Goal: Task Accomplishment & Management: Use online tool/utility

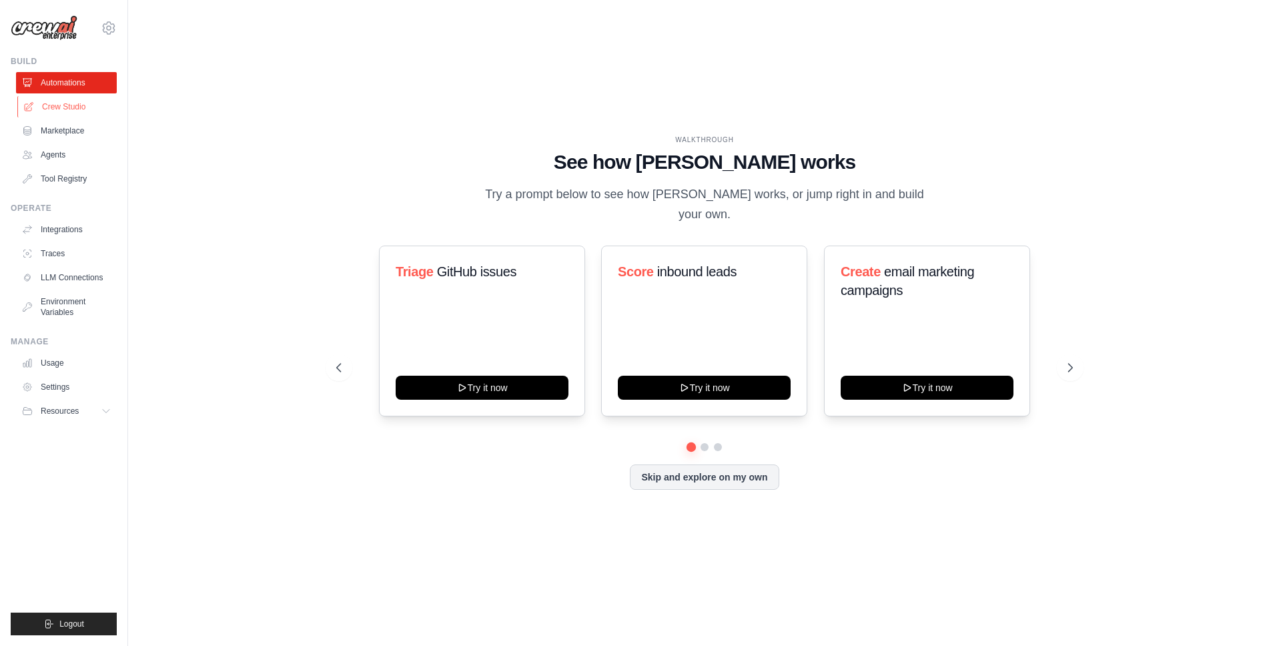
click at [77, 109] on link "Crew Studio" at bounding box center [67, 106] width 101 height 21
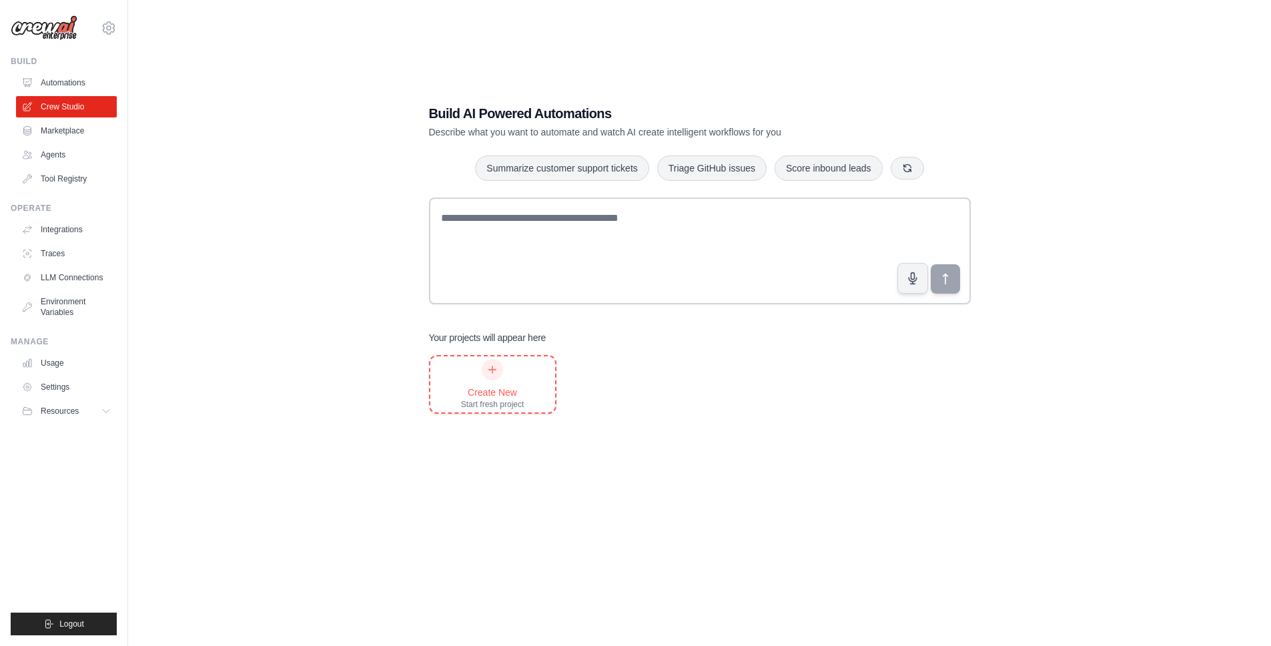
click at [492, 380] on div "Create New Start fresh project" at bounding box center [492, 384] width 63 height 51
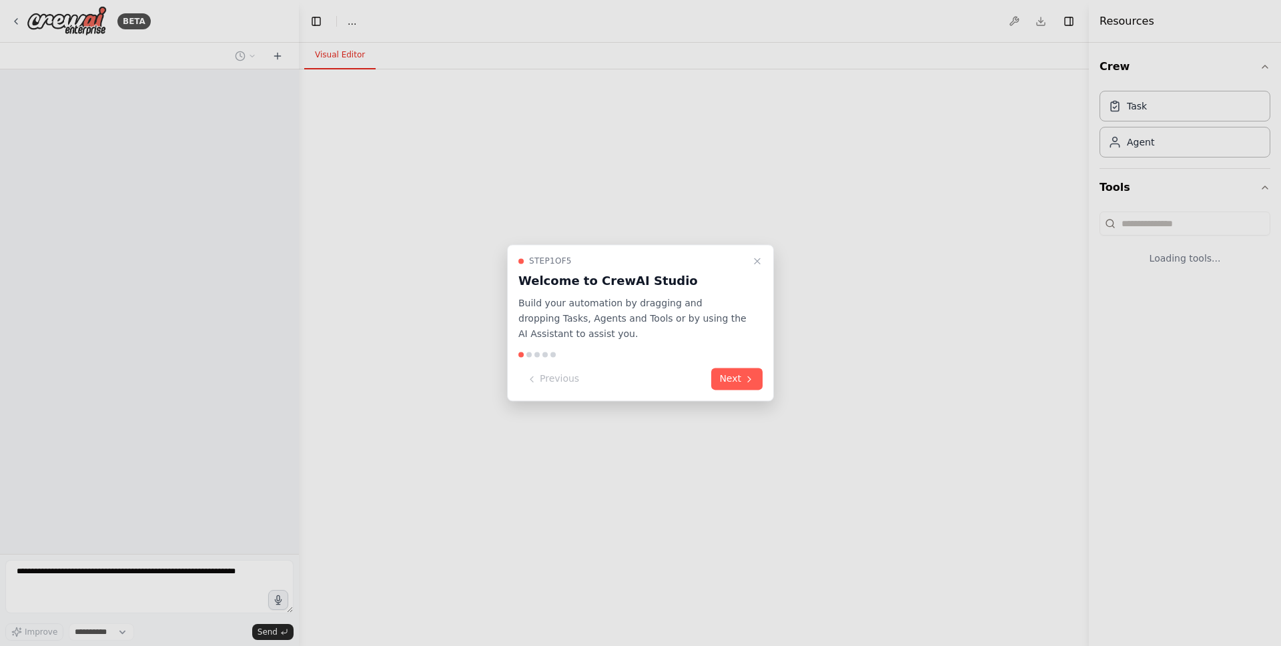
select select "****"
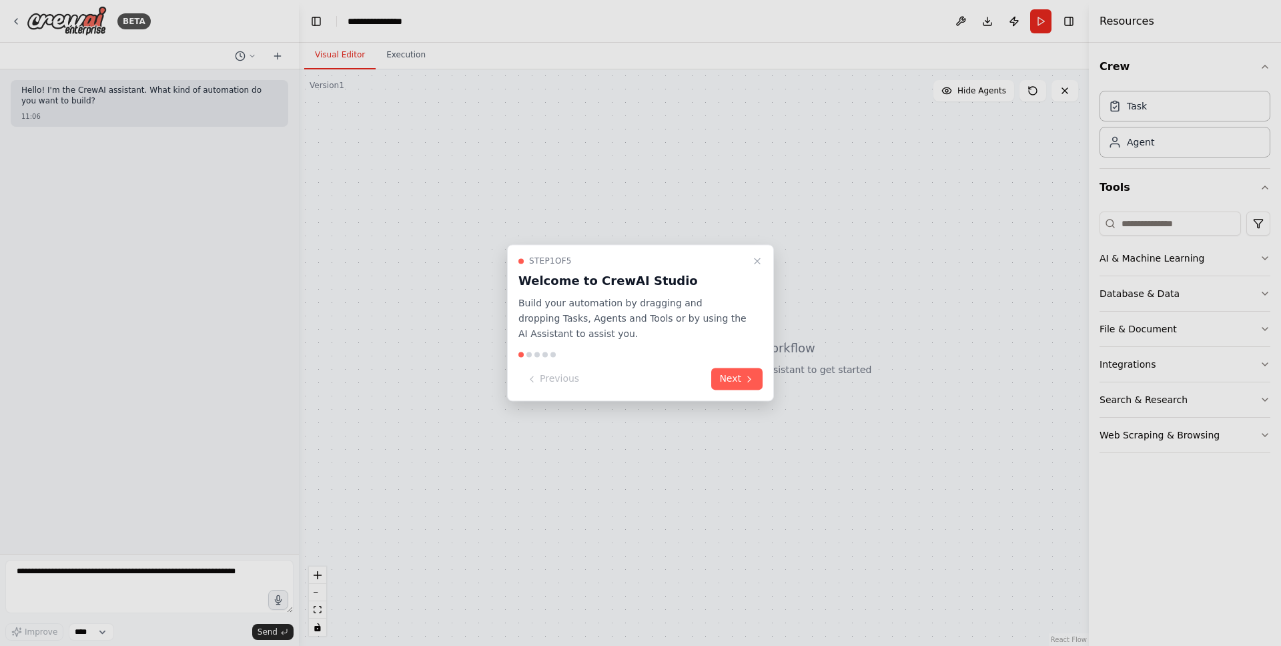
click at [752, 382] on icon at bounding box center [749, 379] width 11 height 11
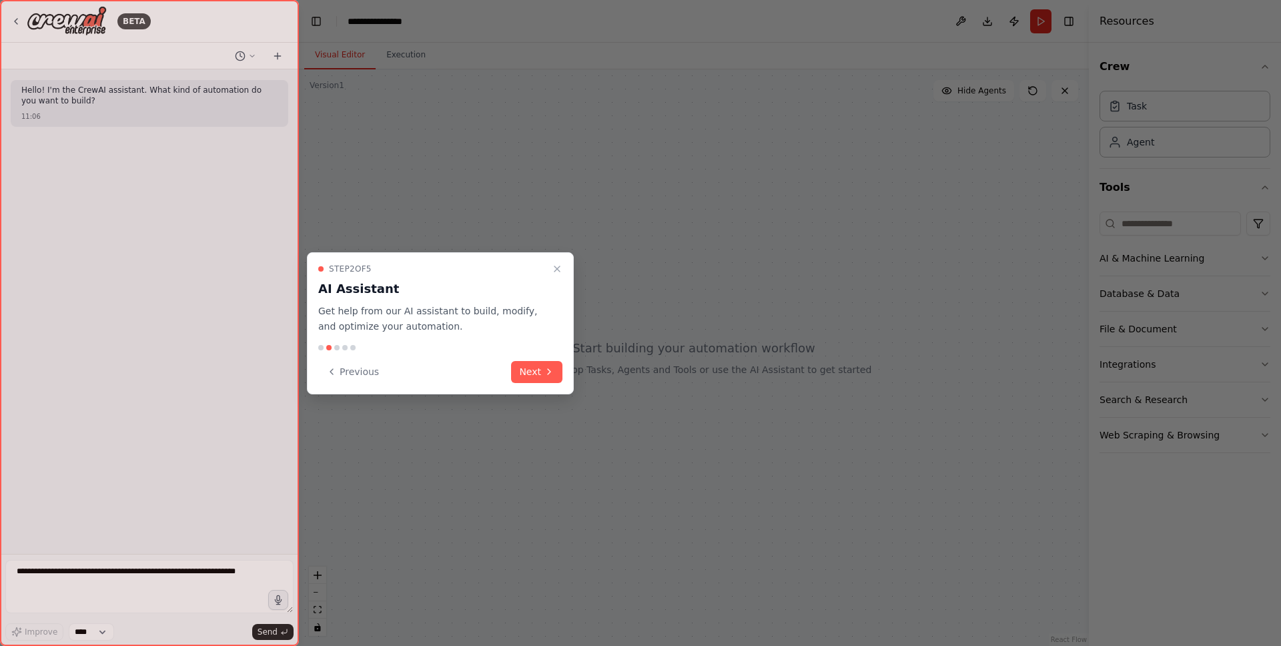
click at [552, 369] on icon at bounding box center [549, 371] width 11 height 11
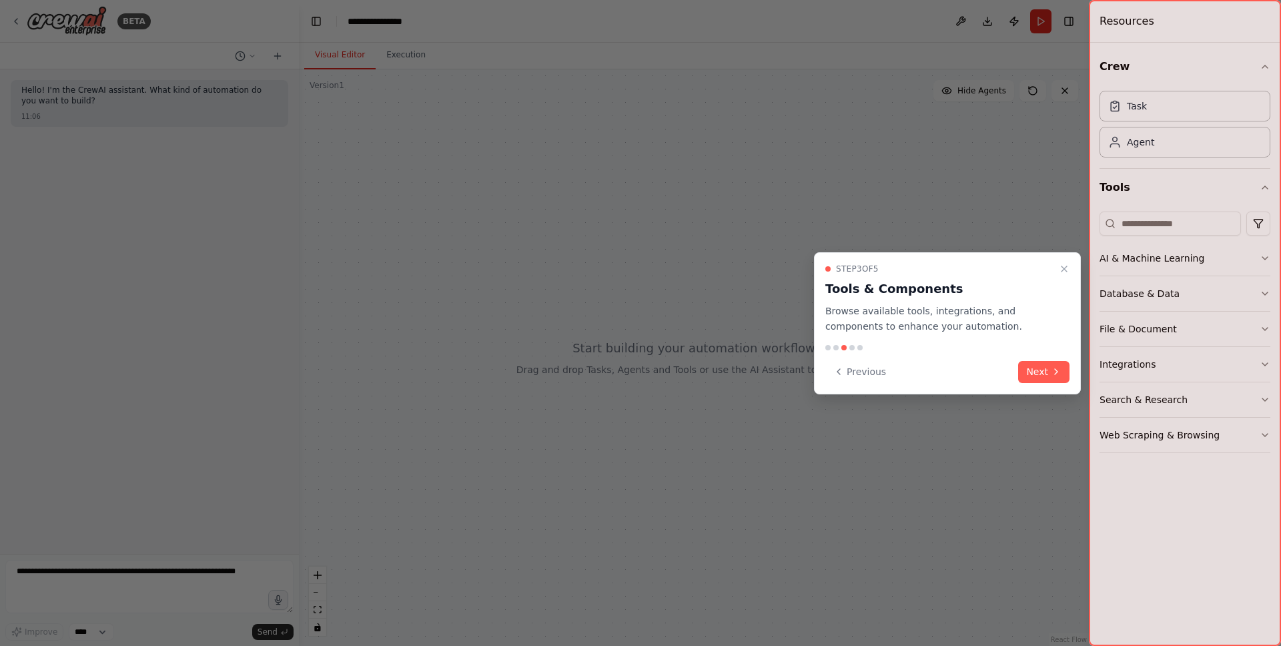
click at [1038, 365] on button "Next" at bounding box center [1043, 372] width 51 height 22
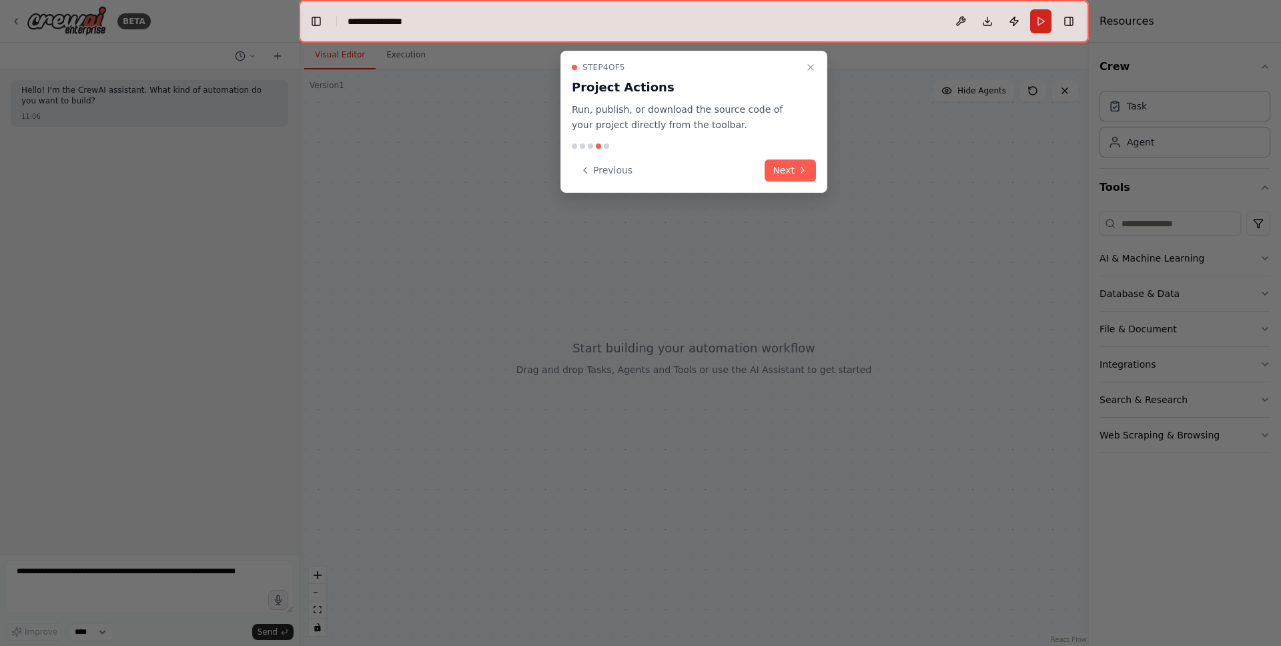
click at [778, 161] on button "Next" at bounding box center [789, 170] width 51 height 22
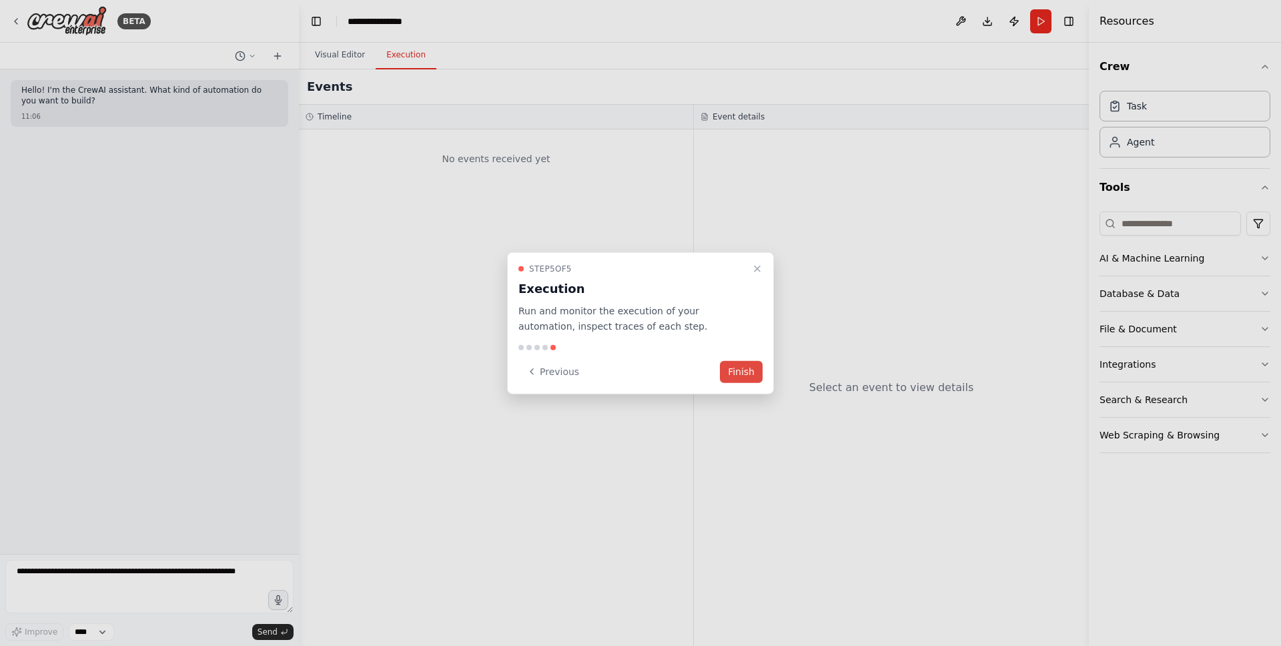
click at [734, 368] on button "Finish" at bounding box center [741, 371] width 43 height 22
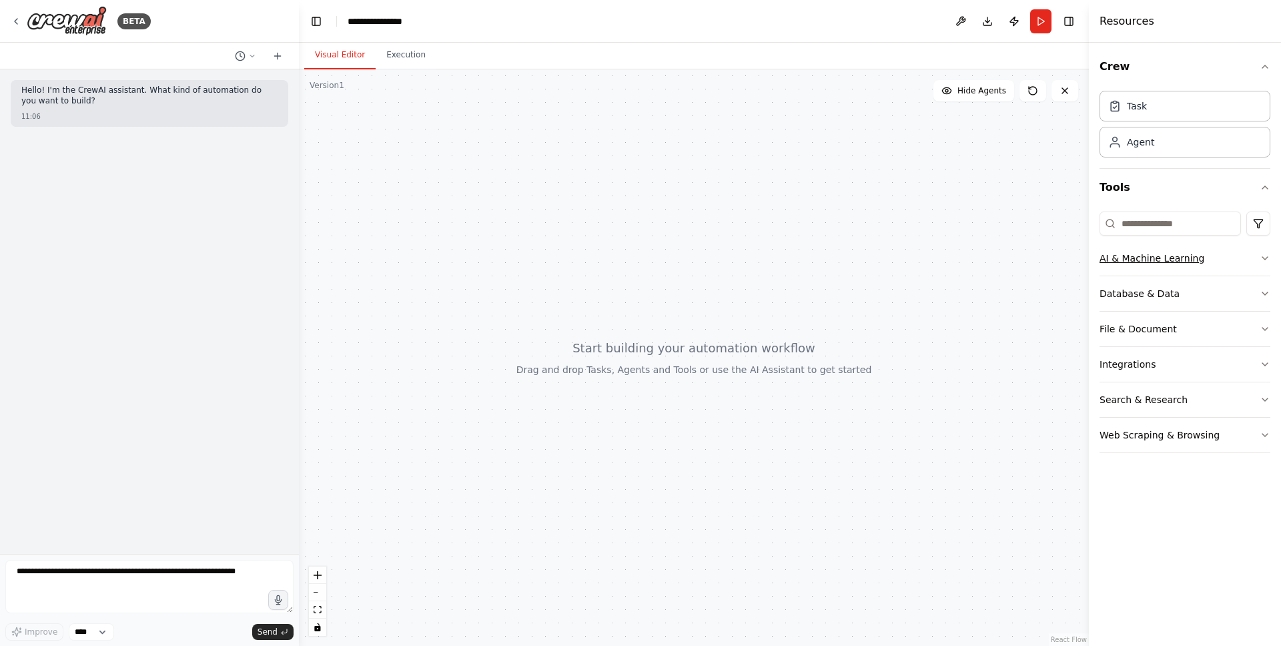
click at [1255, 259] on button "AI & Machine Learning" at bounding box center [1184, 258] width 171 height 35
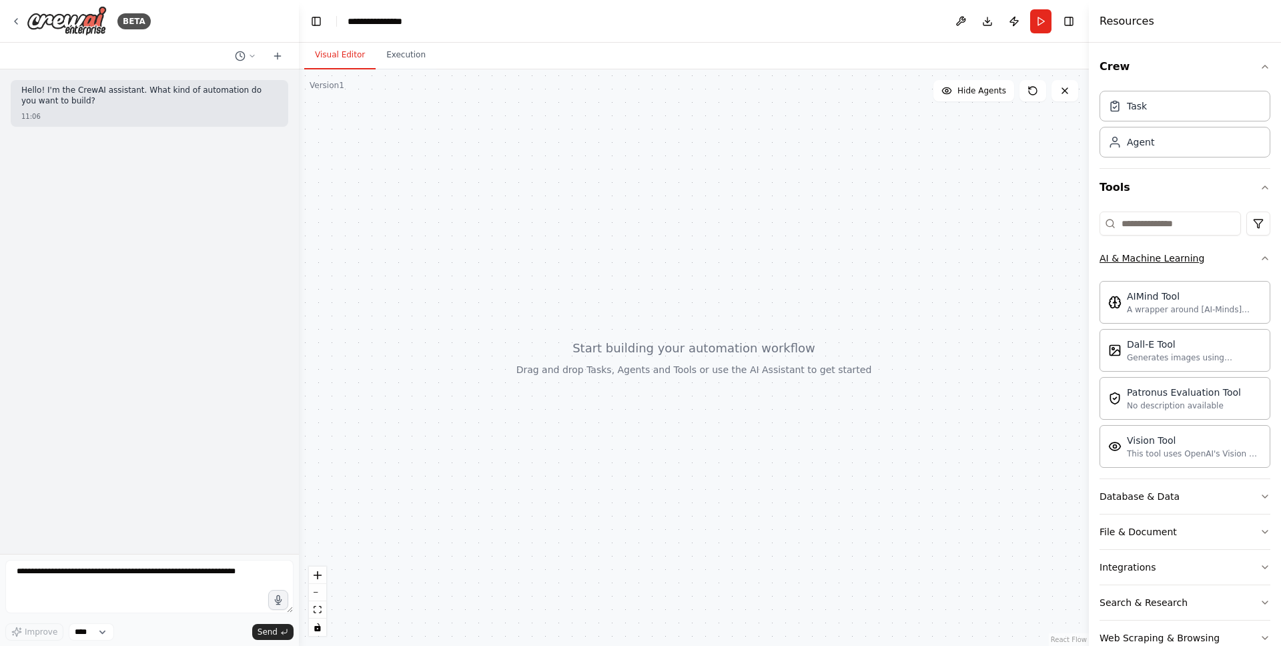
click at [1259, 260] on icon "button" at bounding box center [1264, 258] width 11 height 11
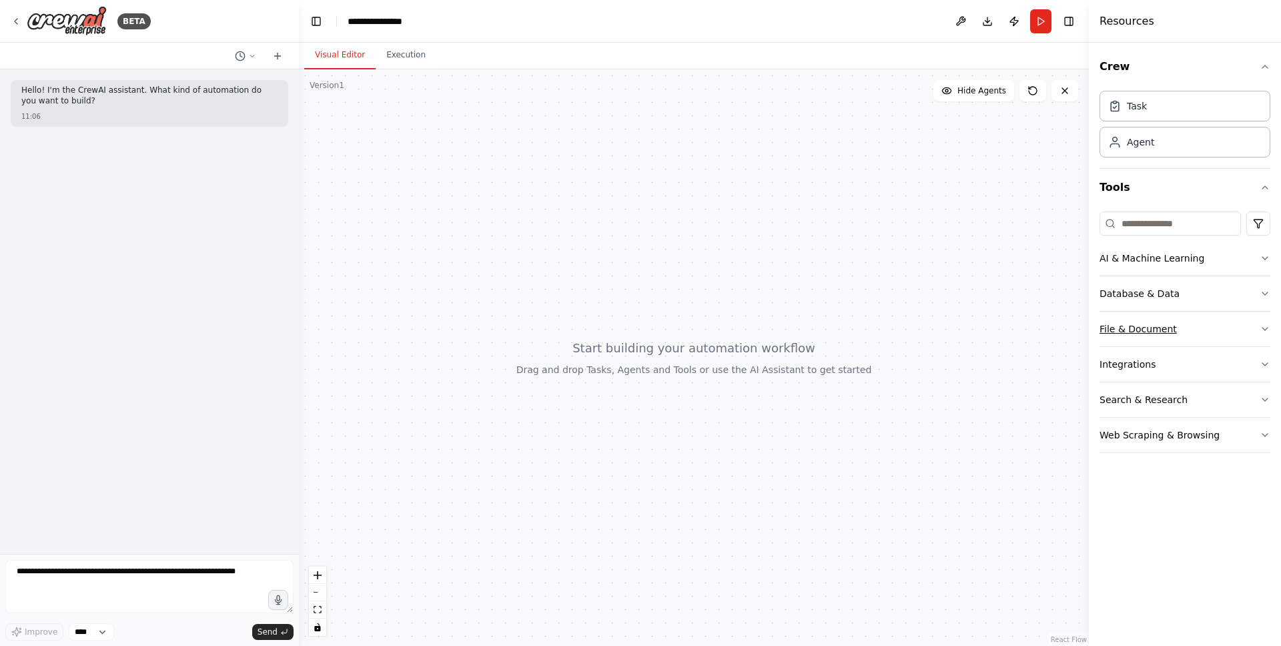
click at [1254, 334] on button "File & Document" at bounding box center [1184, 329] width 171 height 35
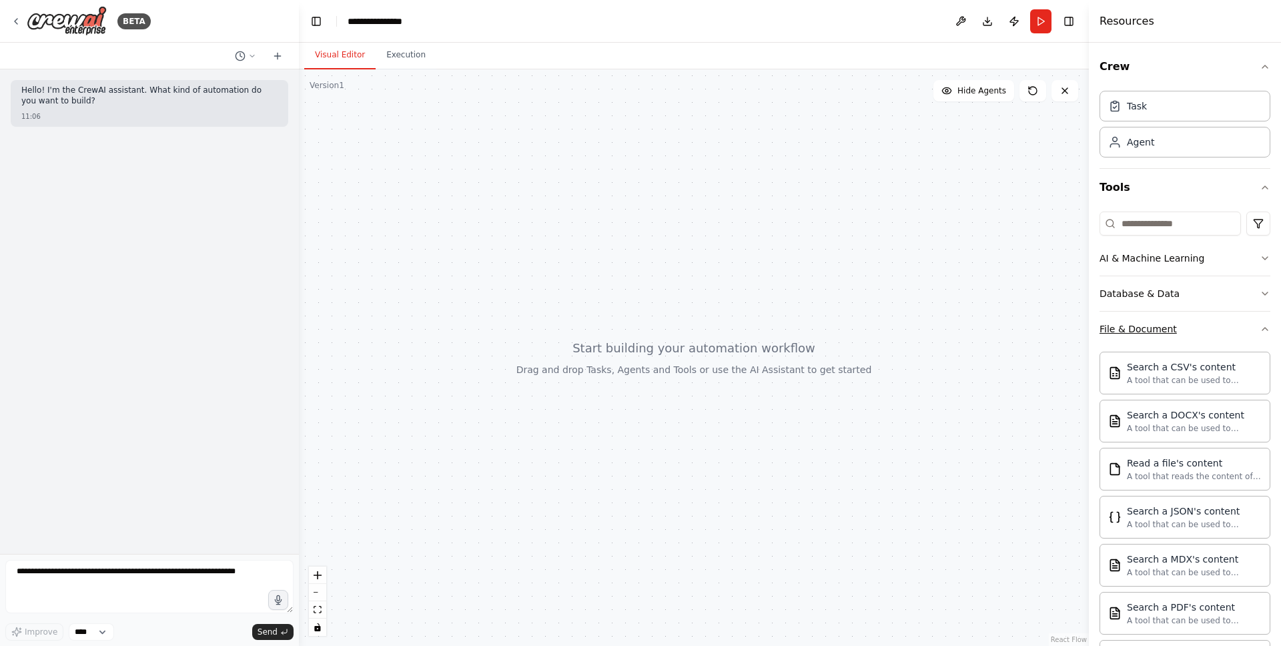
click at [1247, 332] on button "File & Document" at bounding box center [1184, 329] width 171 height 35
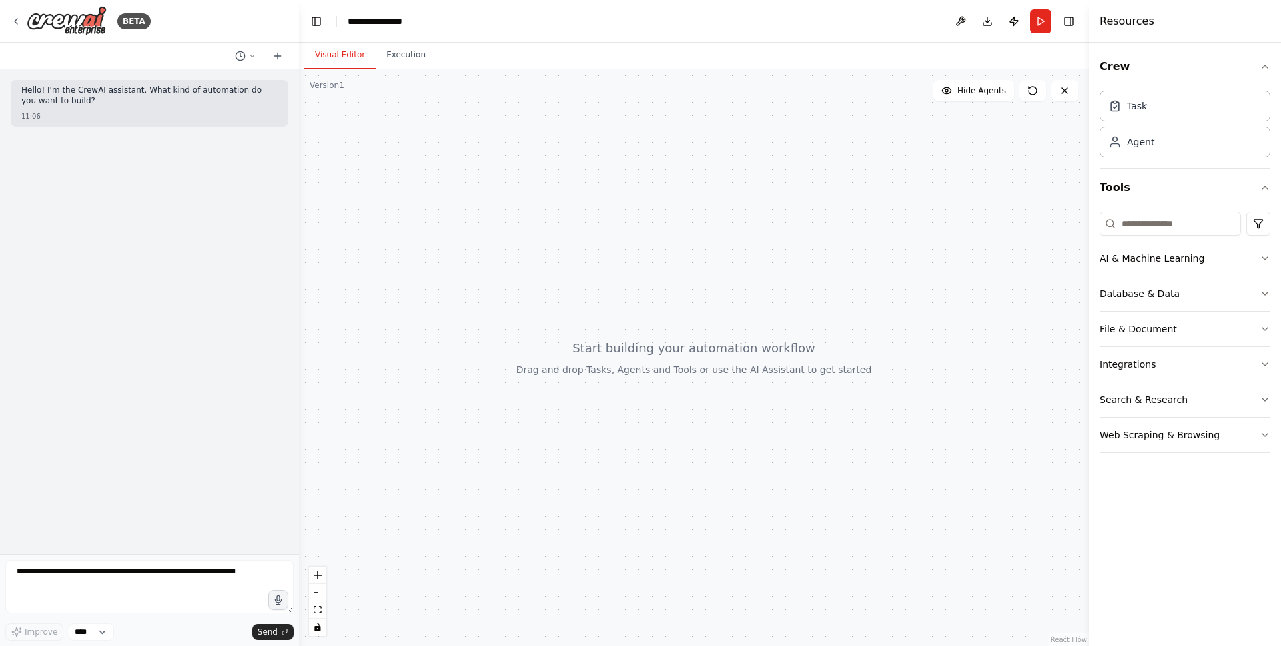
click at [1237, 294] on button "Database & Data" at bounding box center [1184, 293] width 171 height 35
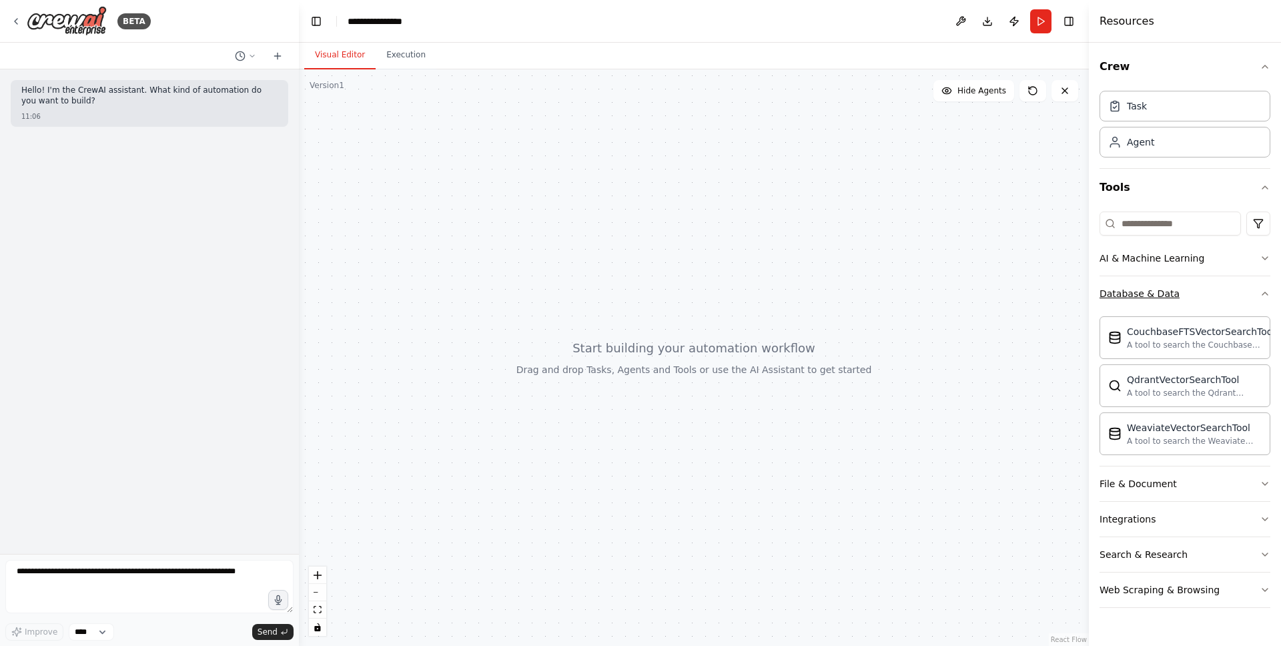
click at [1237, 294] on button "Database & Data" at bounding box center [1184, 293] width 171 height 35
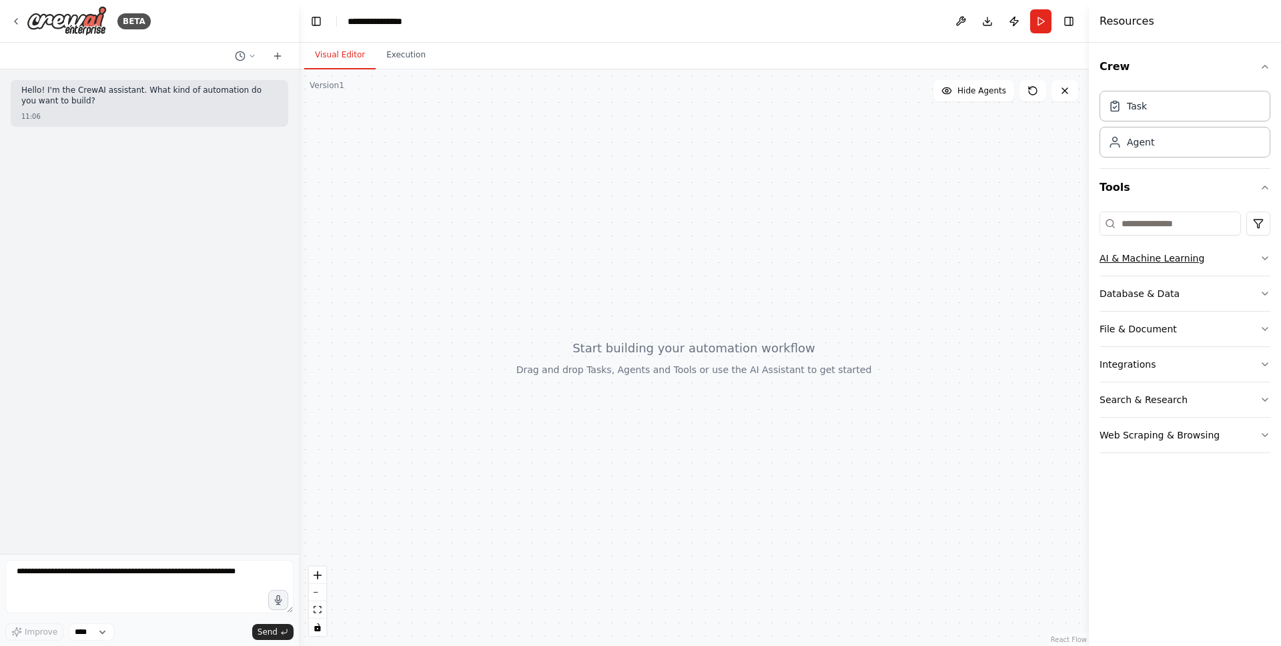
click at [1242, 259] on button "AI & Machine Learning" at bounding box center [1184, 258] width 171 height 35
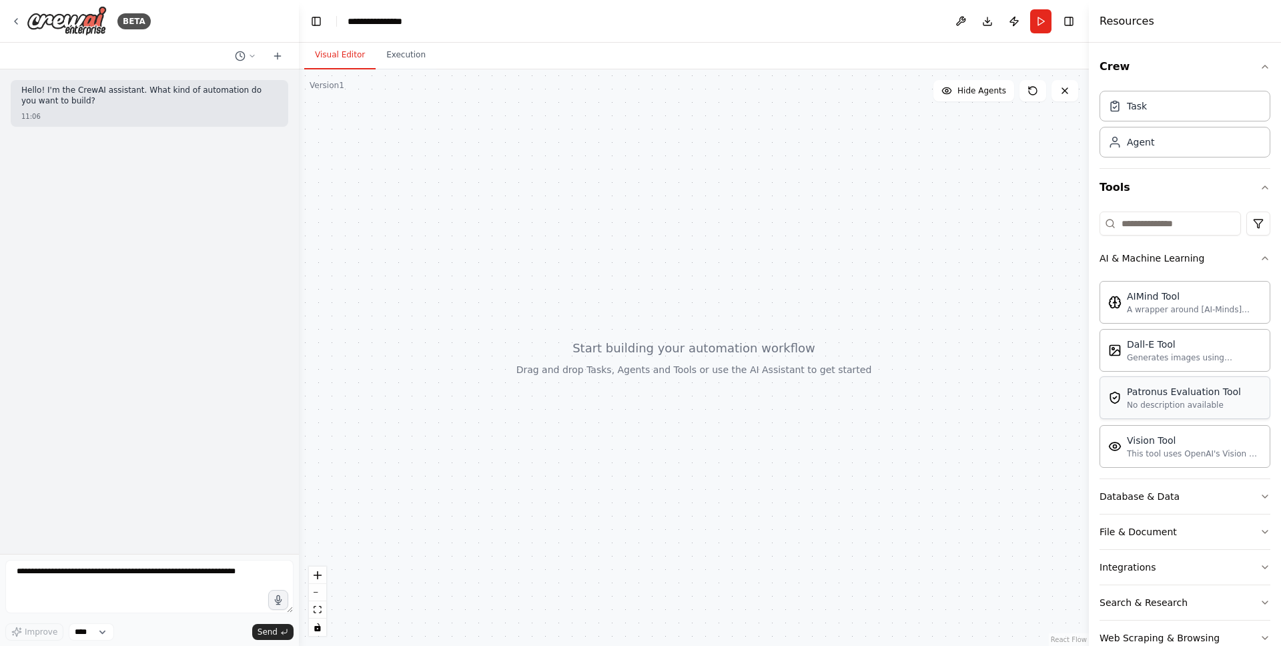
scroll to position [8, 0]
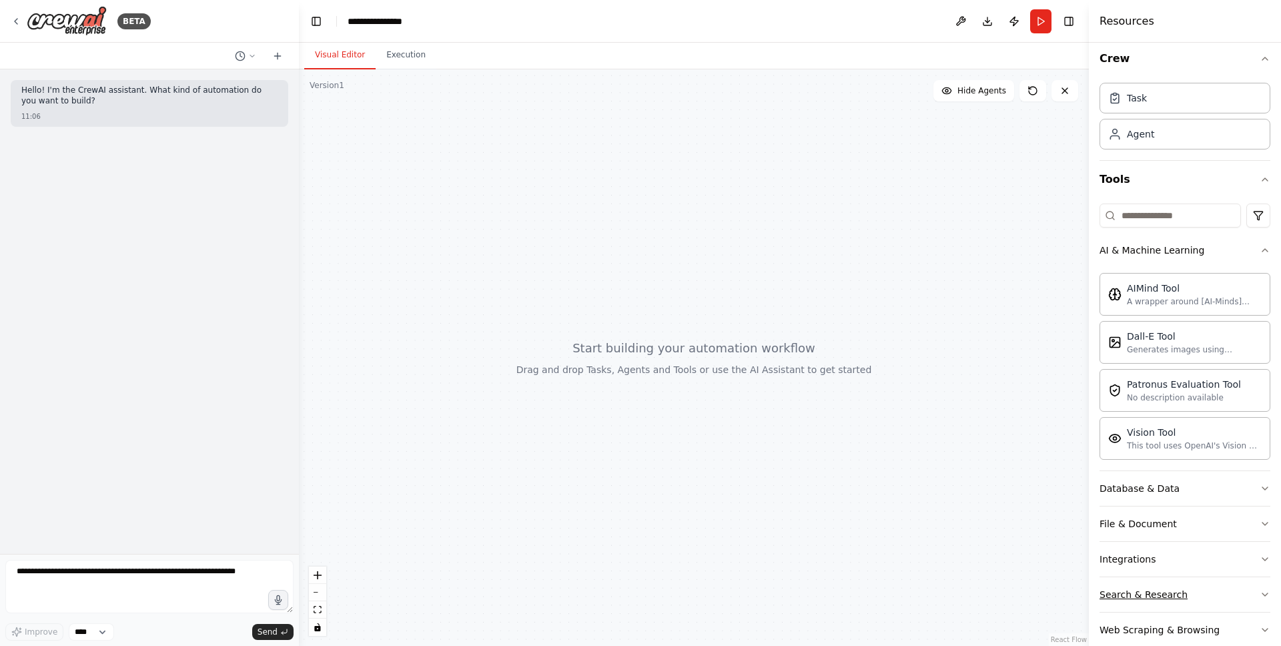
click at [1190, 592] on button "Search & Research" at bounding box center [1184, 594] width 171 height 35
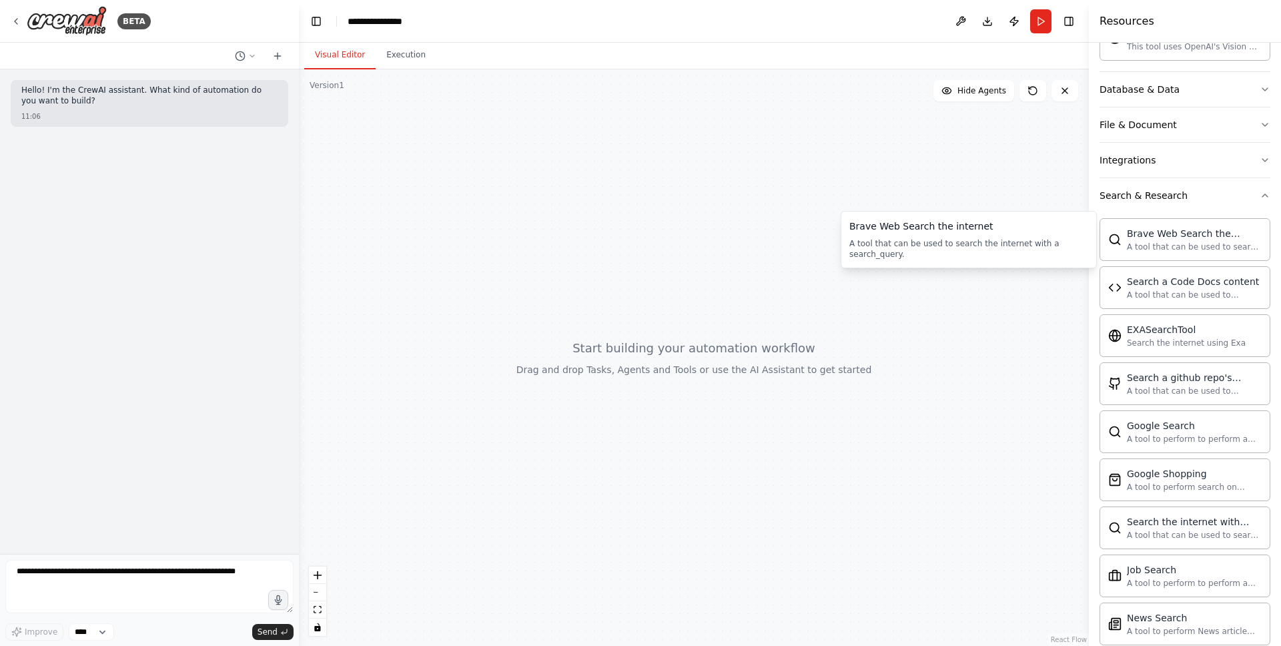
scroll to position [0, 0]
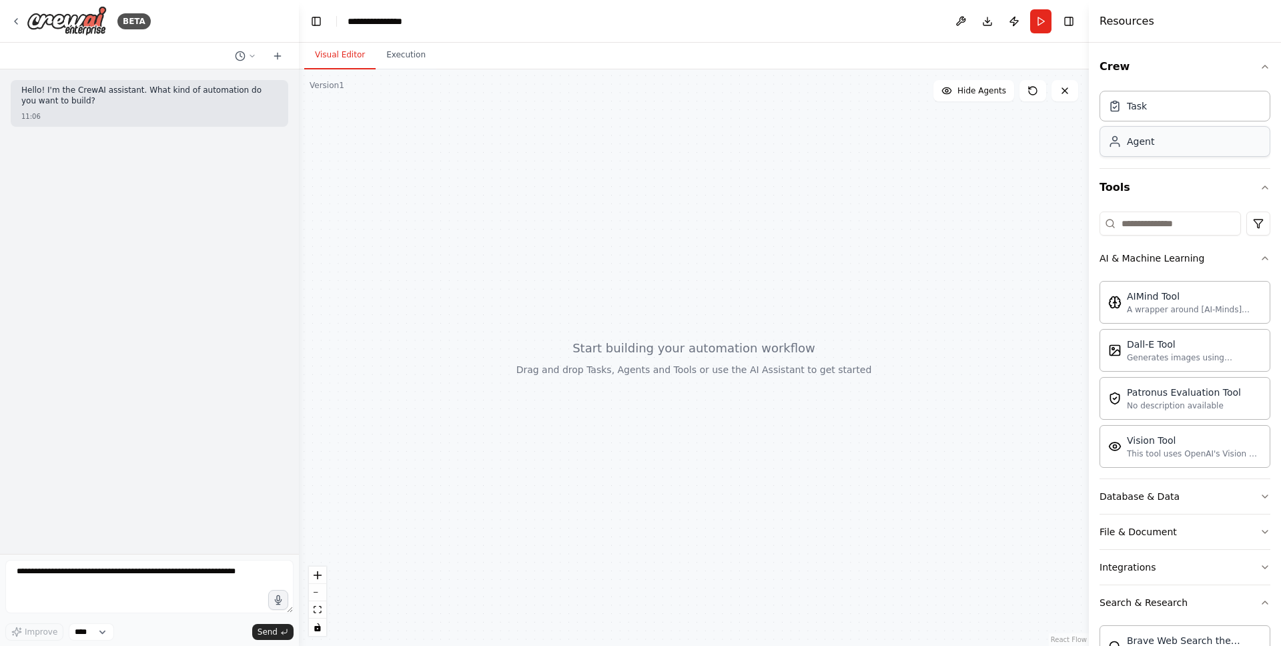
click at [1170, 147] on div "Agent" at bounding box center [1184, 141] width 171 height 31
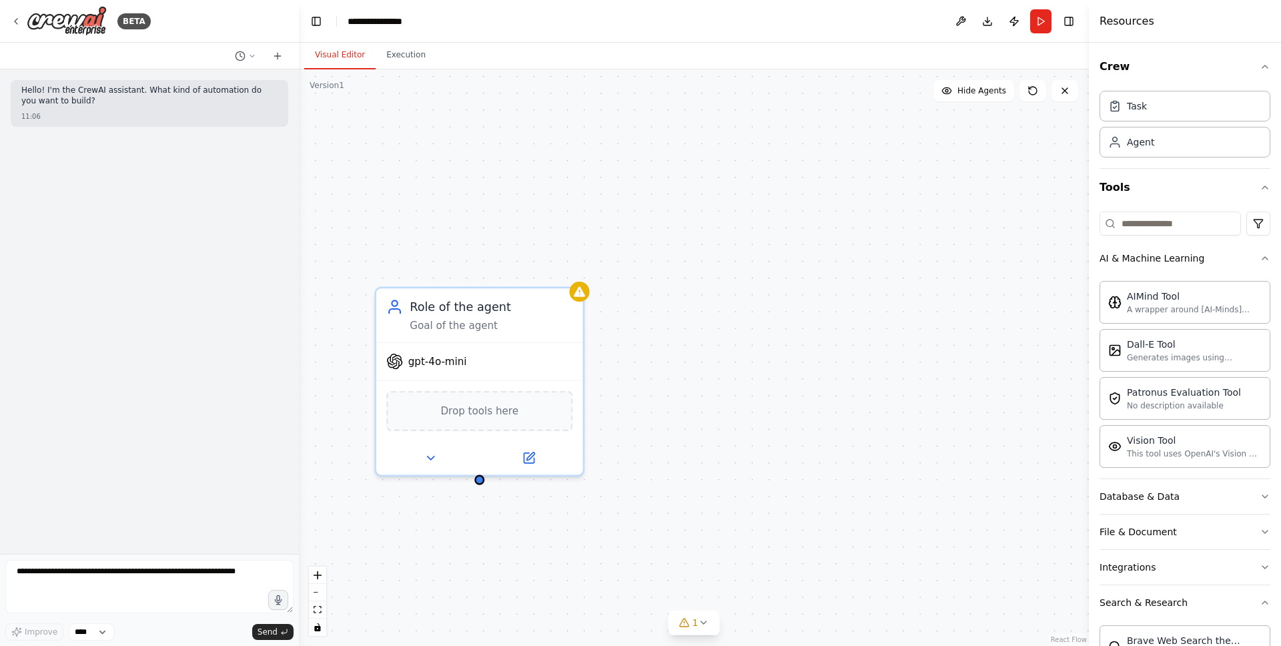
click at [717, 384] on div "Role of the agent Goal of the agent gpt-4o-mini Drop tools here" at bounding box center [694, 357] width 790 height 576
click at [428, 452] on icon at bounding box center [430, 454] width 13 height 13
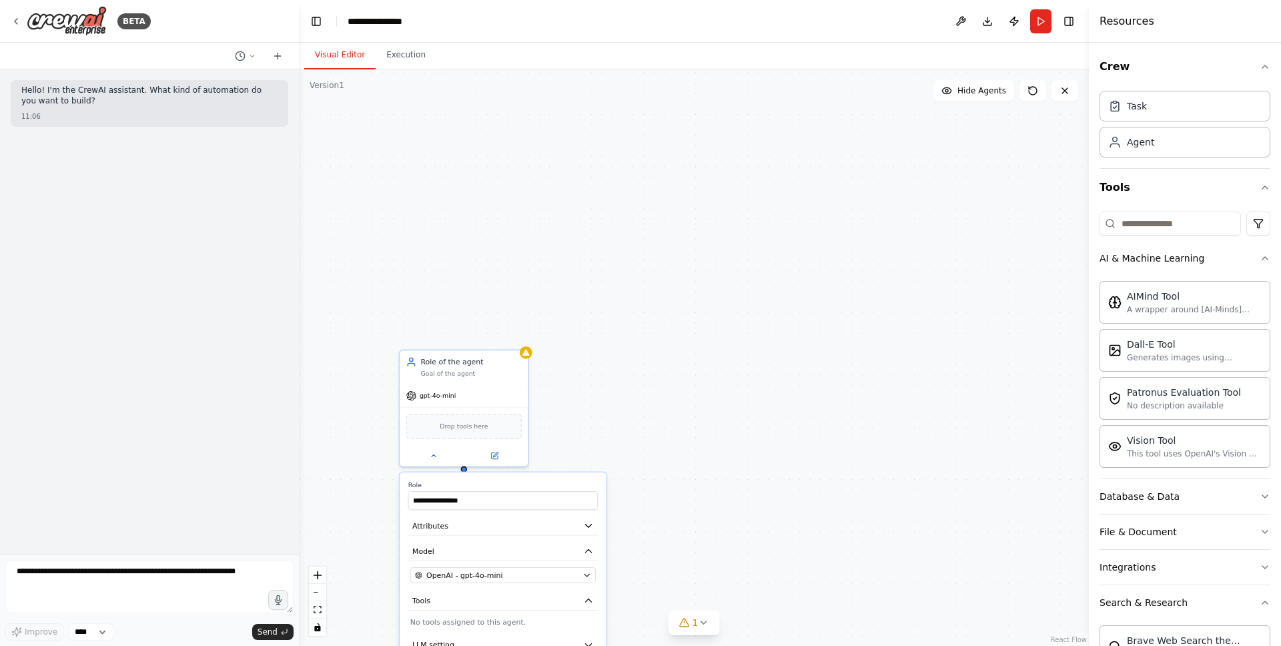
click at [696, 420] on div "**********" at bounding box center [694, 357] width 790 height 576
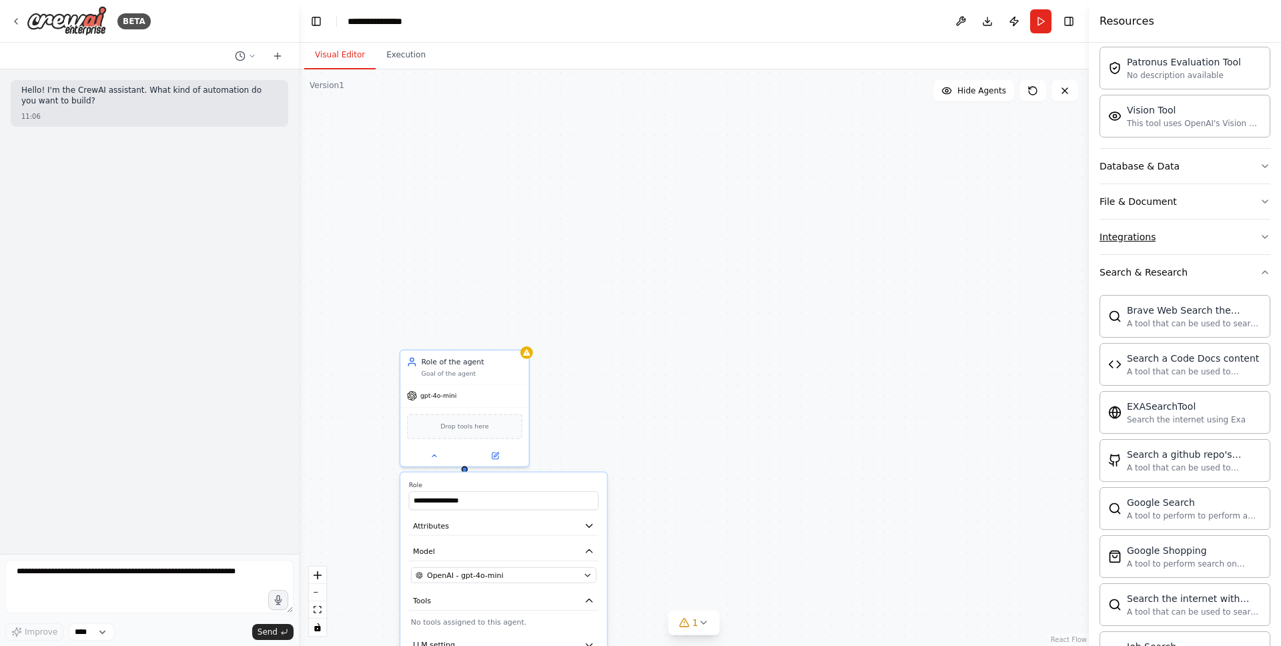
click at [1210, 237] on button "Integrations" at bounding box center [1184, 236] width 171 height 35
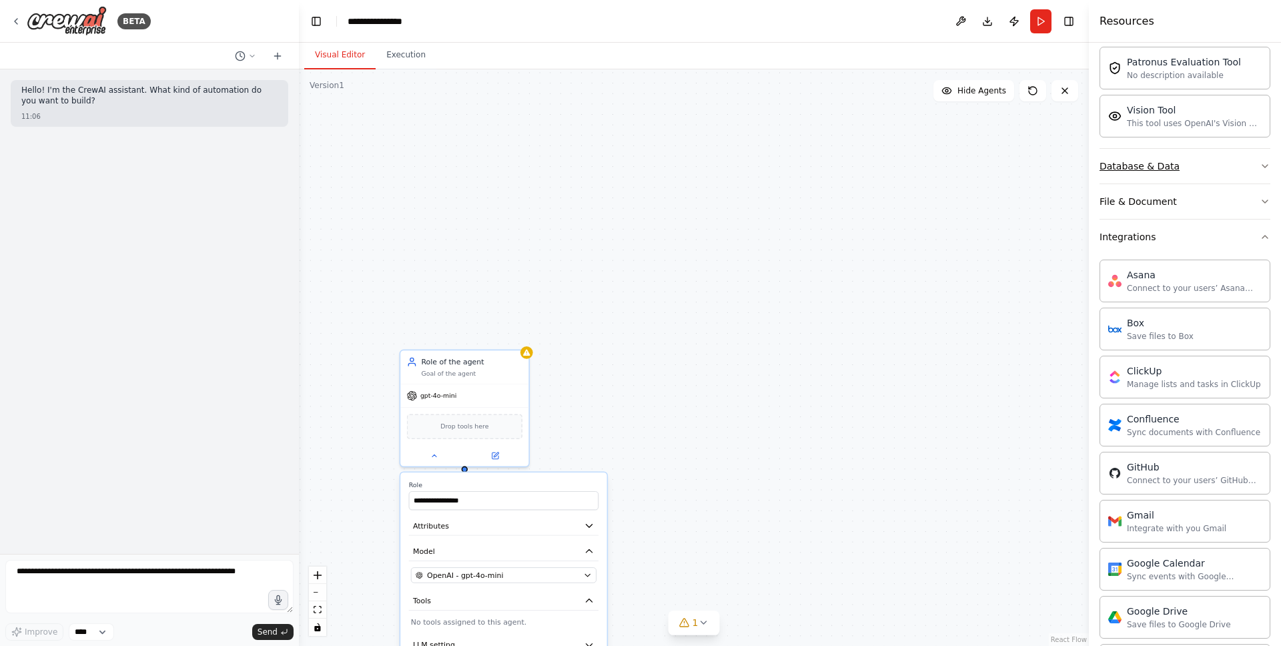
click at [1207, 164] on button "Database & Data" at bounding box center [1184, 166] width 171 height 35
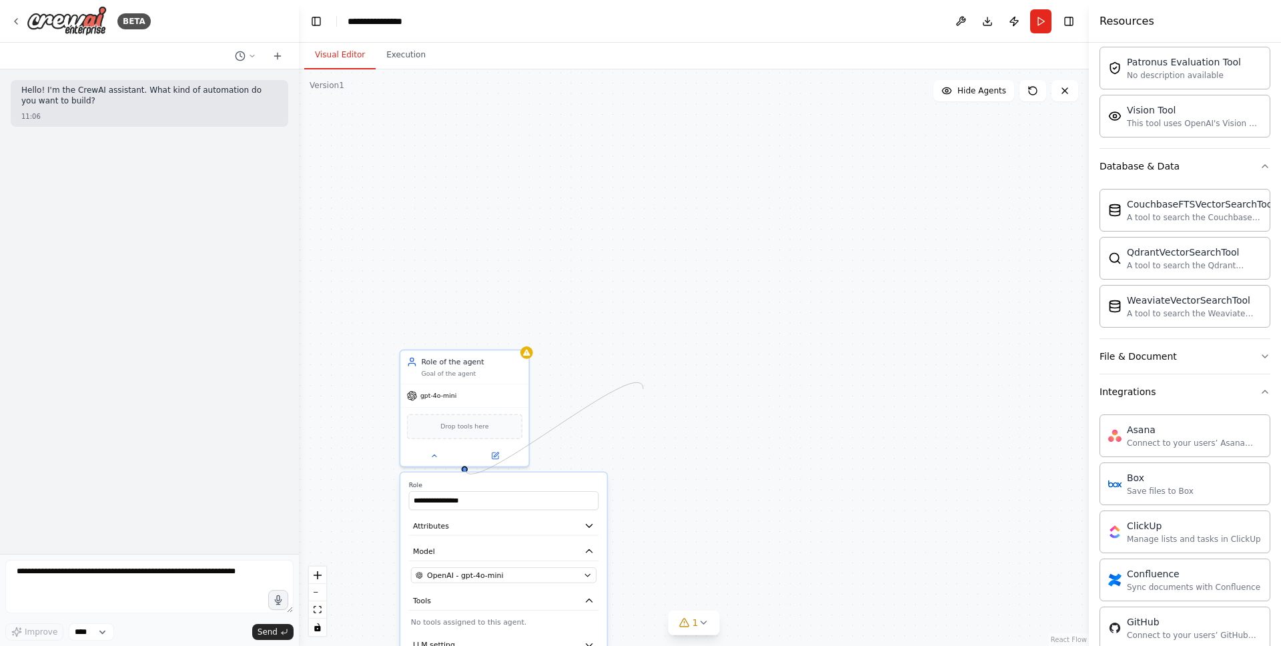
drag, startPoint x: 464, startPoint y: 468, endPoint x: 650, endPoint y: 383, distance: 204.8
click at [648, 385] on div "**********" at bounding box center [694, 357] width 790 height 576
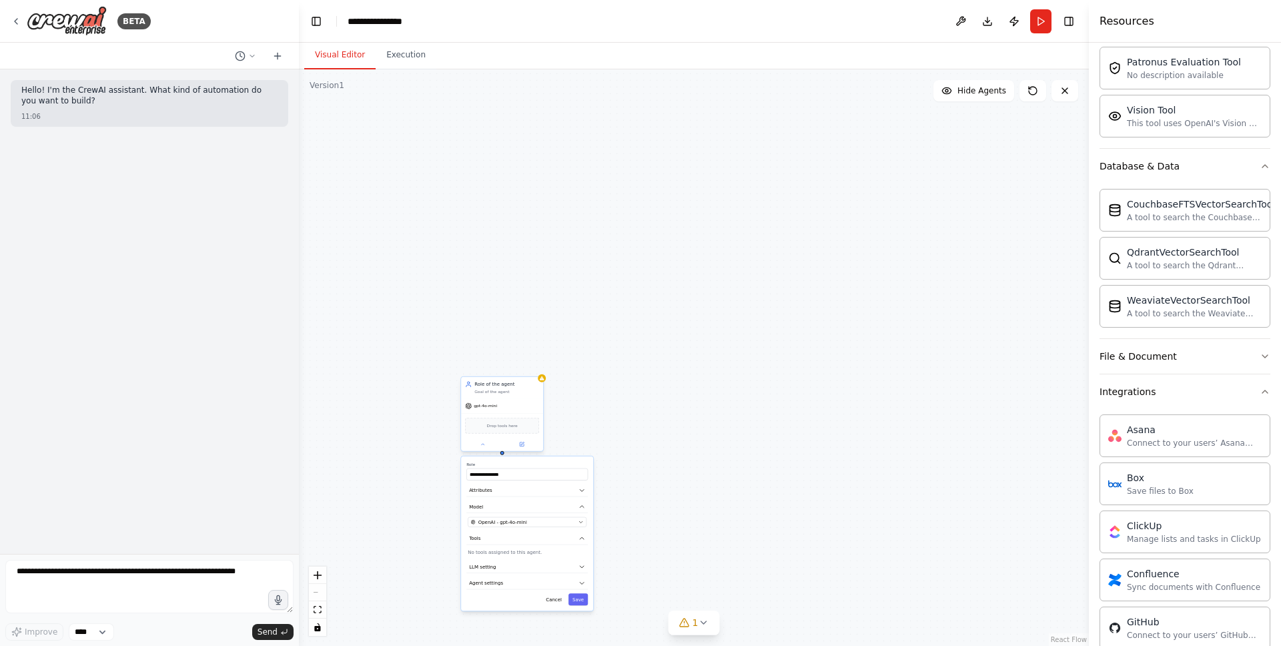
click at [502, 453] on div at bounding box center [502, 453] width 4 height 4
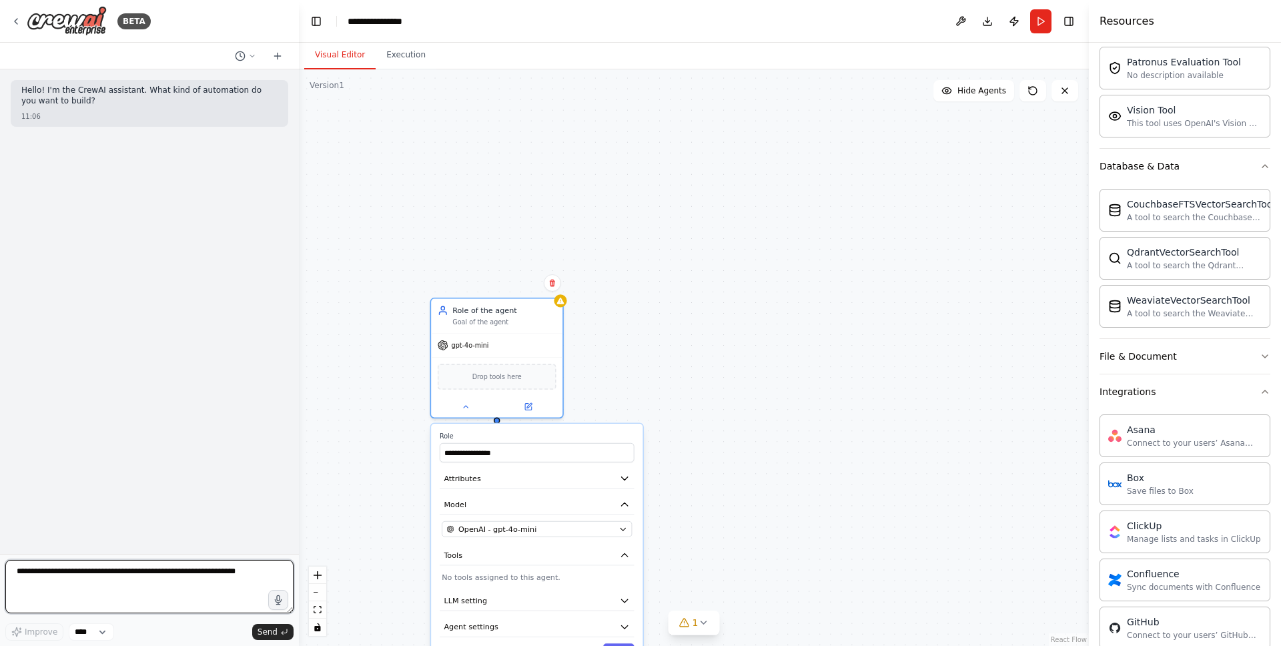
click at [167, 566] on textarea at bounding box center [149, 586] width 288 height 53
click at [169, 564] on textarea at bounding box center [149, 586] width 288 height 53
click at [170, 564] on textarea at bounding box center [149, 586] width 288 height 53
type textarea "**********"
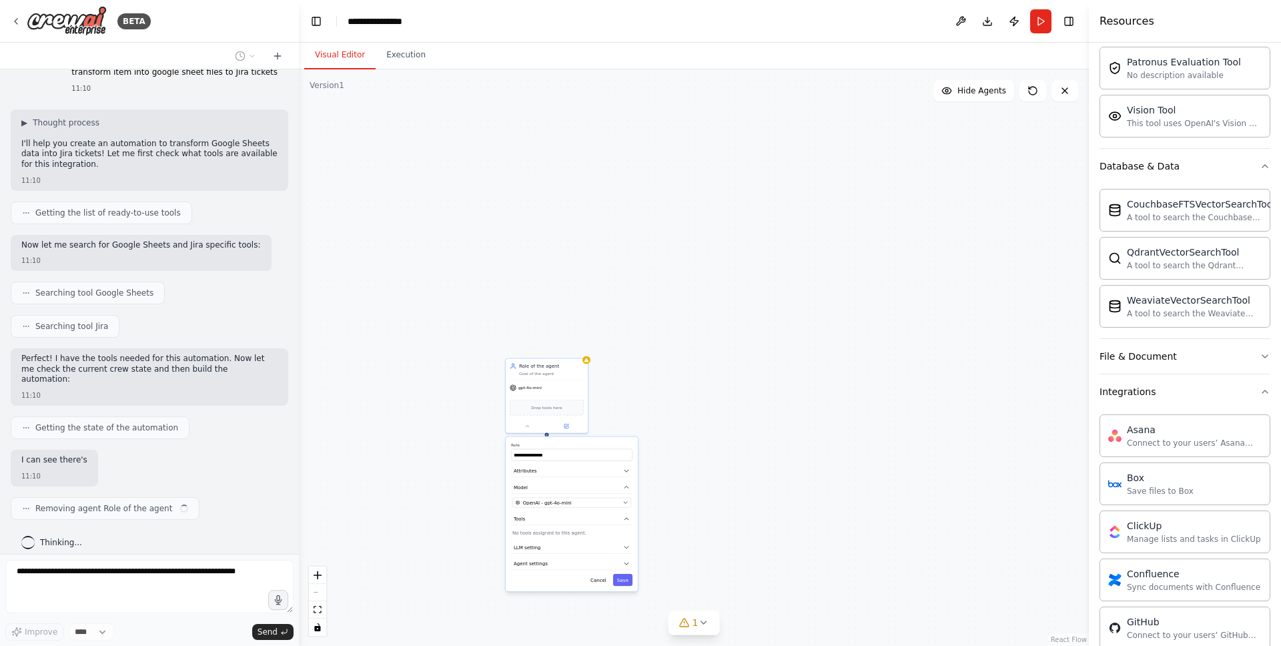
click at [249, 383] on div "Hello! I'm the CrewAI assistant. What kind of automation do you want to build? …" at bounding box center [149, 311] width 299 height 484
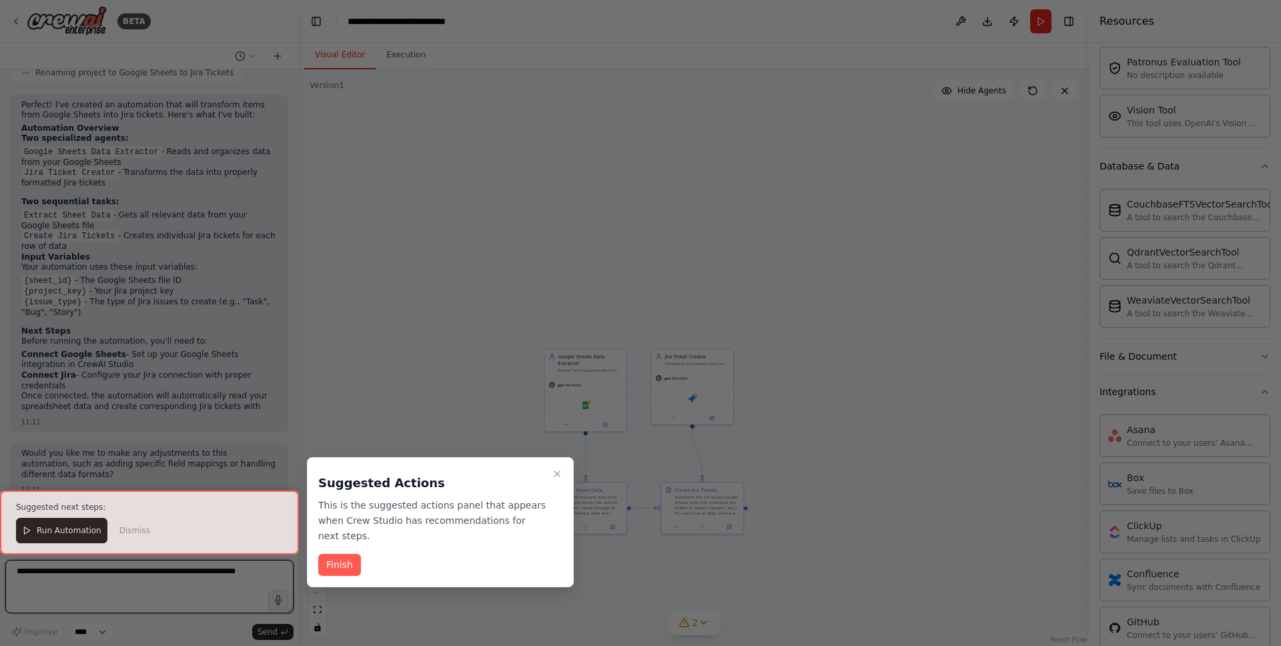
scroll to position [935, 0]
click at [557, 472] on icon "Close walkthrough" at bounding box center [556, 473] width 5 height 5
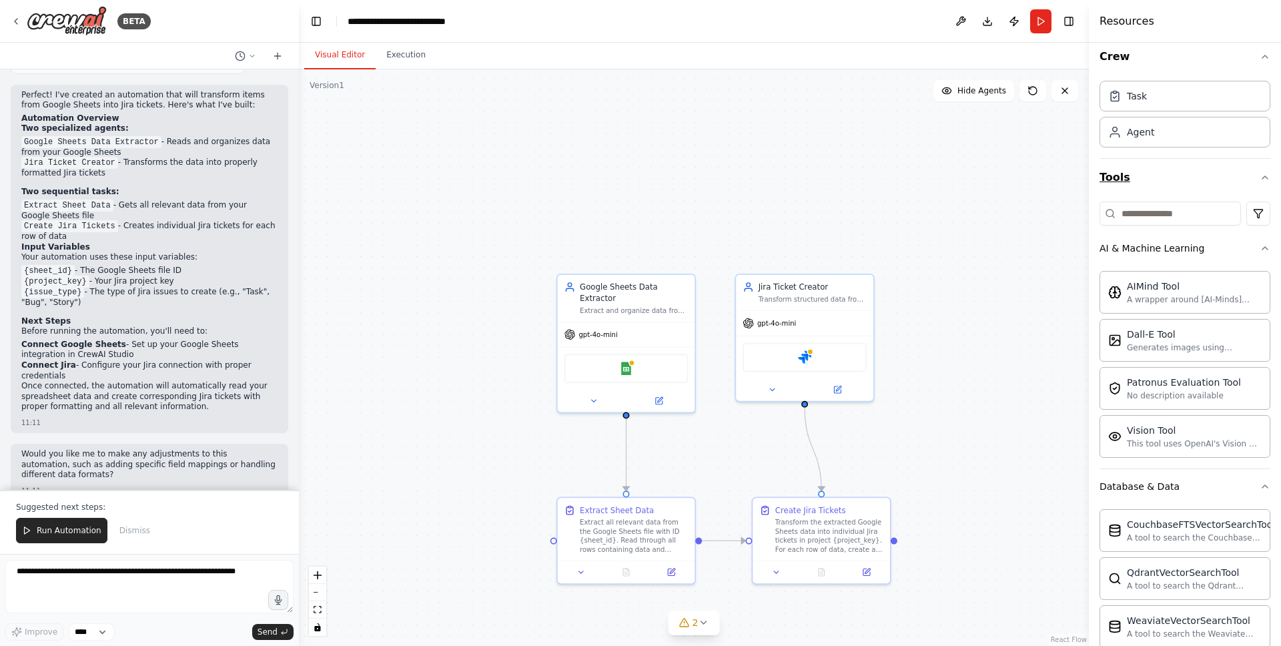
scroll to position [0, 0]
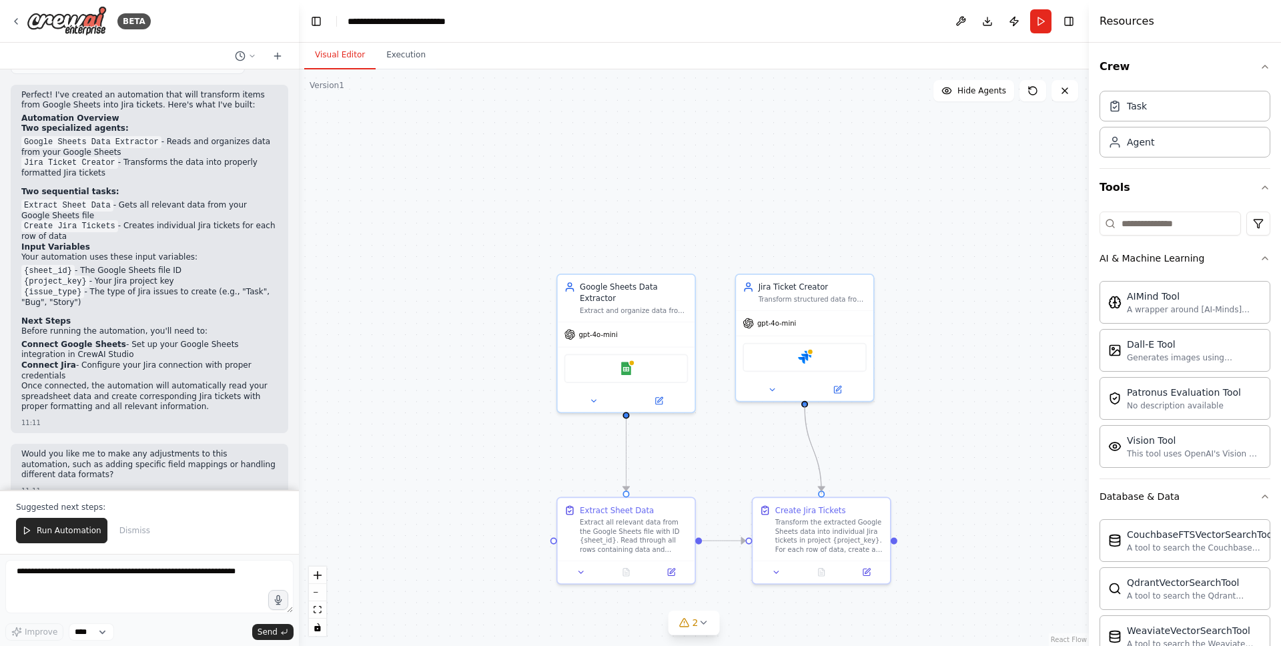
drag, startPoint x: 822, startPoint y: 492, endPoint x: 807, endPoint y: 403, distance: 90.7
click at [807, 403] on div "Google Sheets Data Extractor Extract and organize data from Google Sheets files…" at bounding box center [830, 458] width 660 height 482
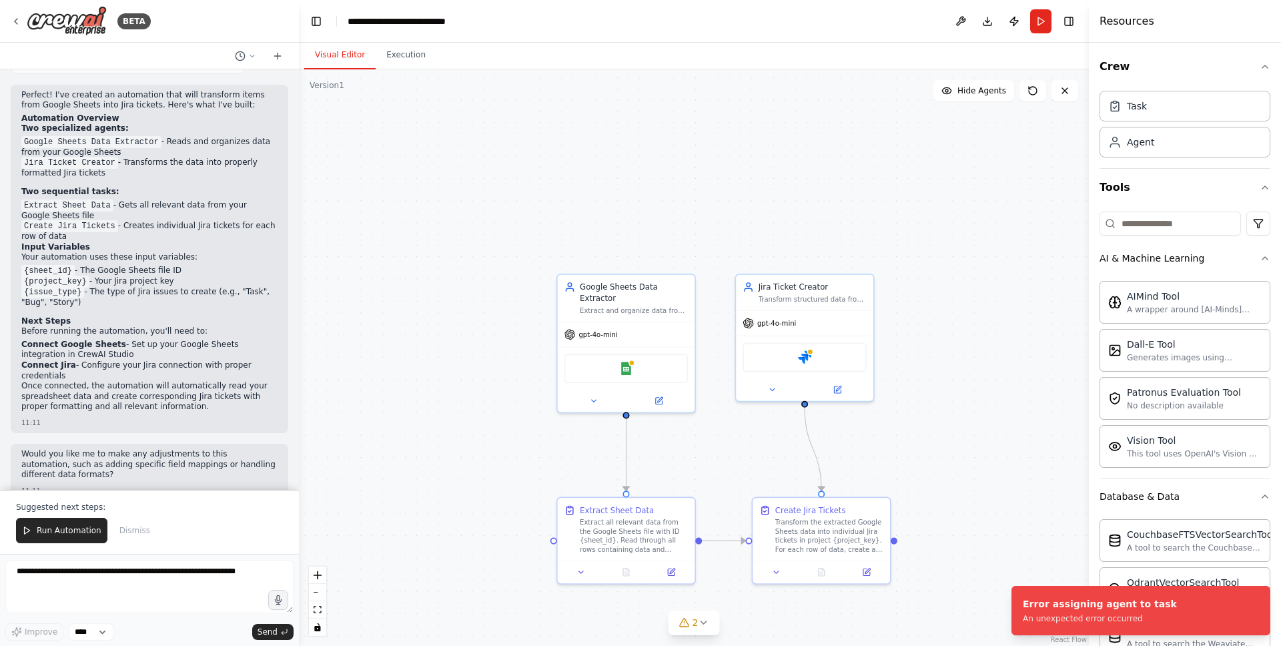
click at [925, 430] on div ".deletable-edge-delete-btn { width: 20px; height: 20px; border: 0px solid #ffff…" at bounding box center [694, 357] width 790 height 576
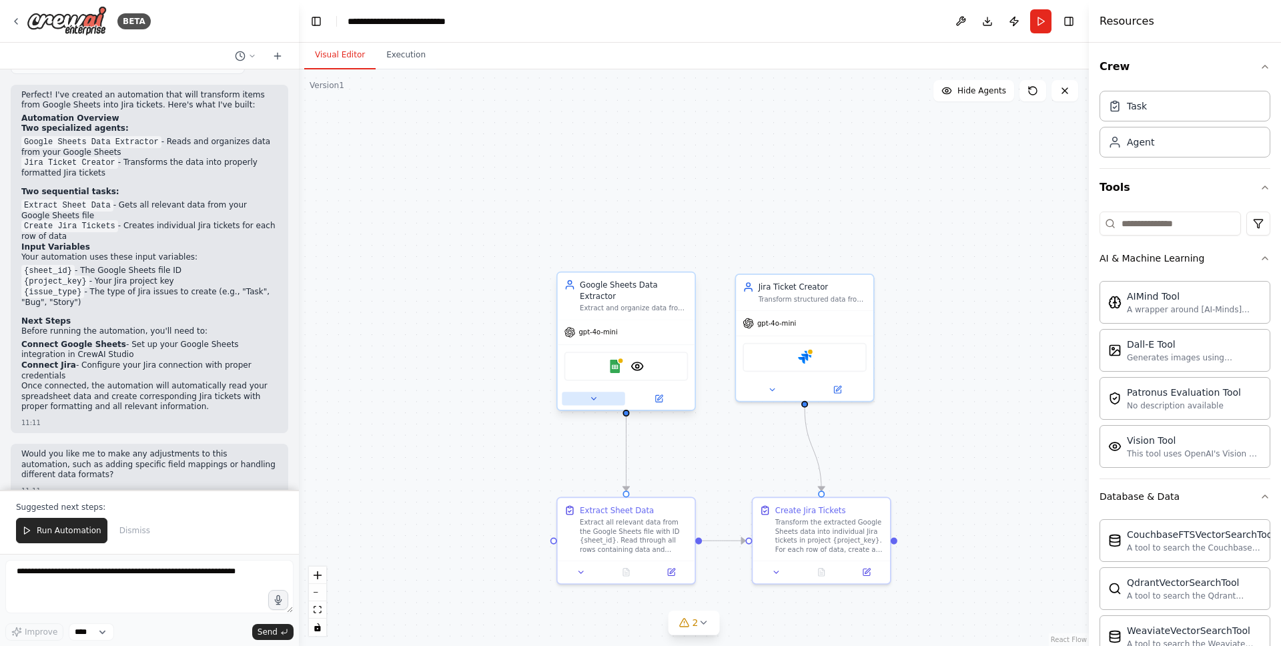
click at [598, 396] on icon at bounding box center [593, 398] width 9 height 9
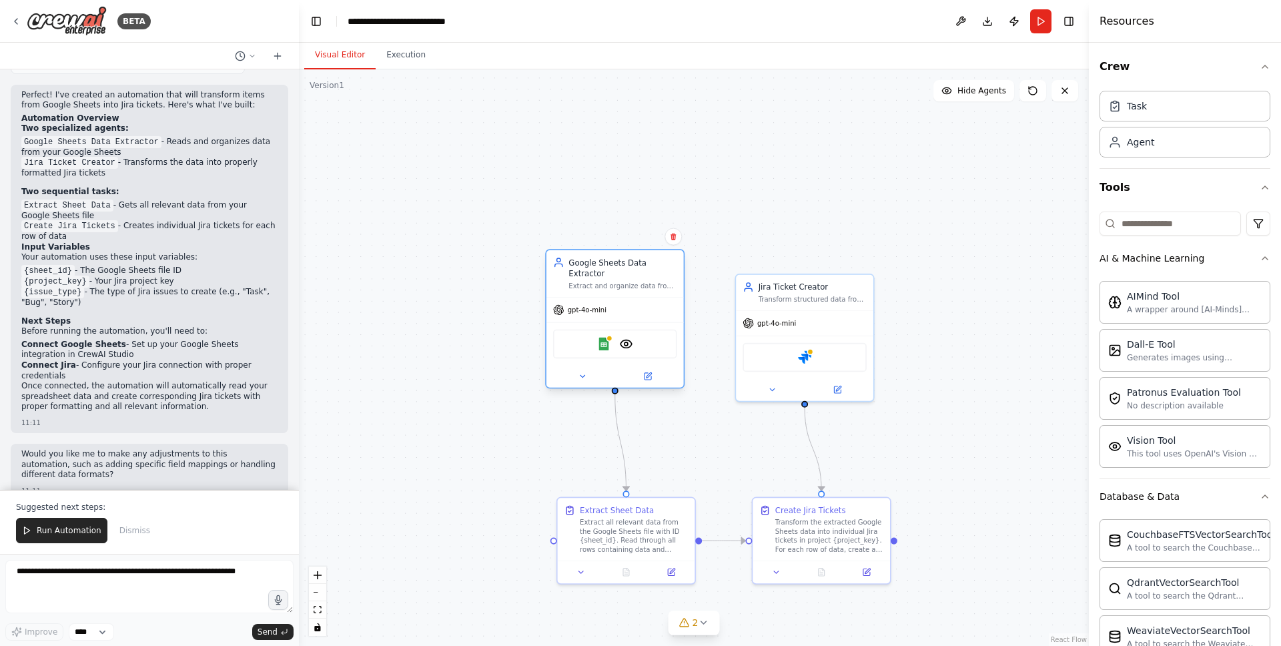
drag, startPoint x: 650, startPoint y: 368, endPoint x: 634, endPoint y: 346, distance: 27.2
click at [634, 346] on div "Google Sheets VisionTool" at bounding box center [615, 344] width 124 height 29
click at [626, 344] on img at bounding box center [625, 343] width 13 height 13
click at [586, 377] on button at bounding box center [582, 376] width 63 height 13
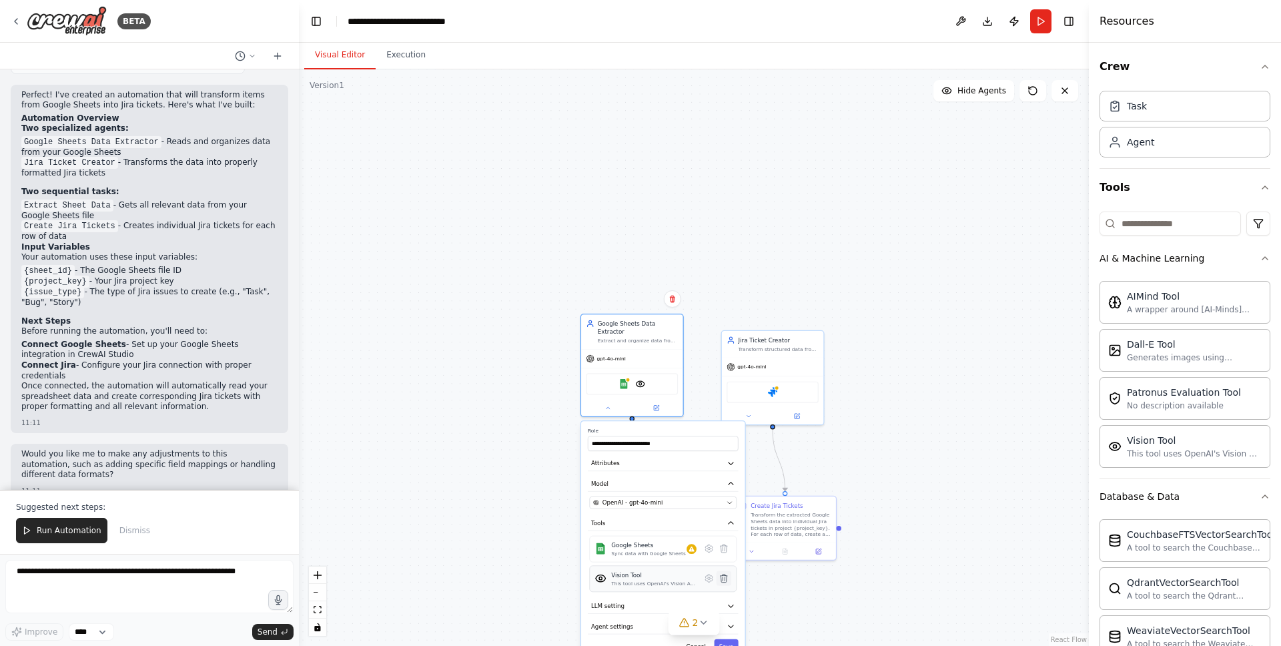
click at [726, 577] on icon at bounding box center [723, 578] width 7 height 8
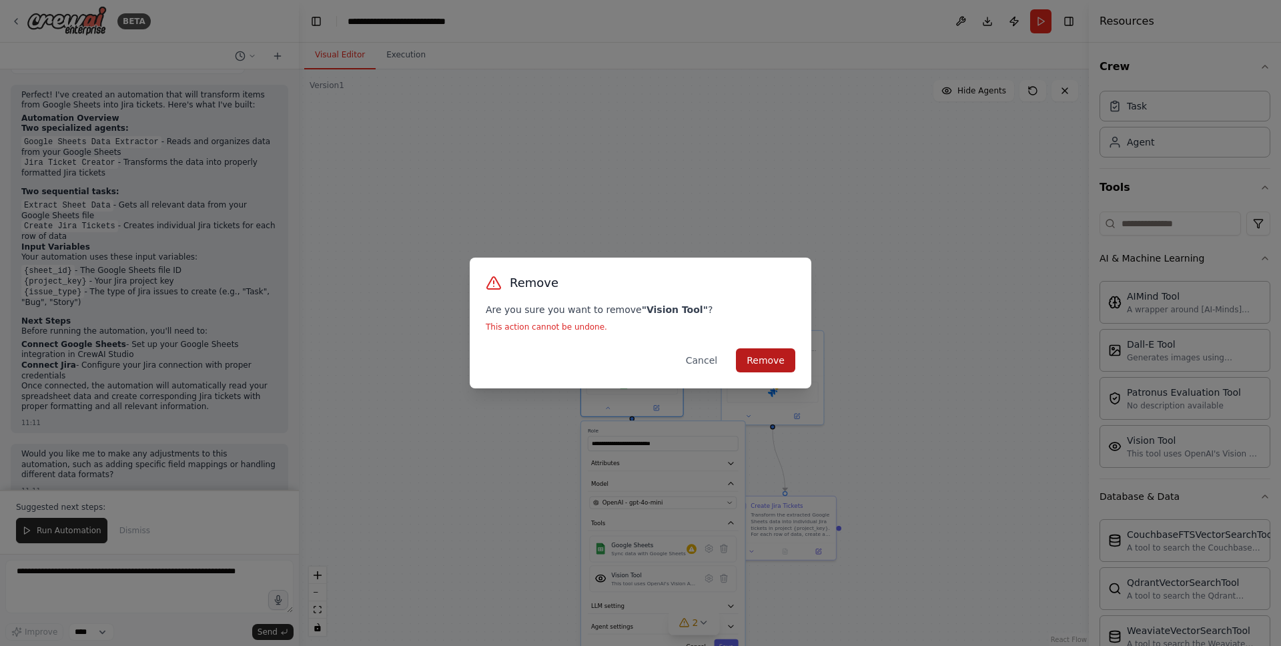
click at [765, 359] on button "Remove" at bounding box center [765, 360] width 59 height 24
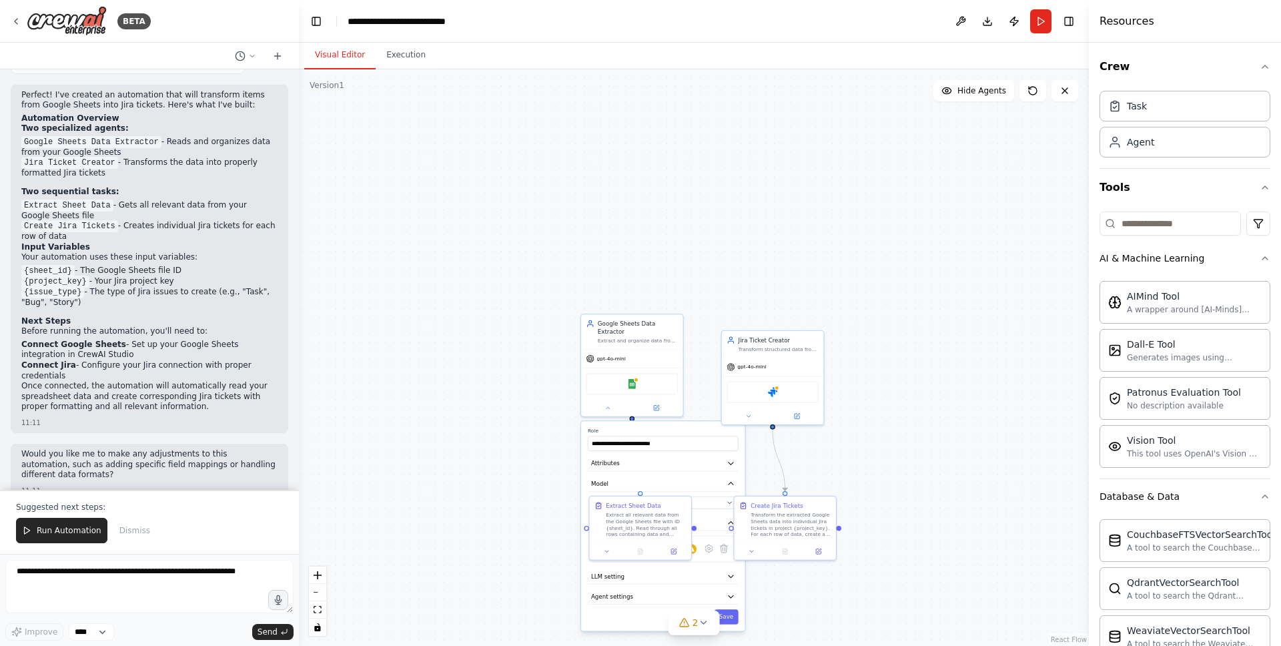
click at [898, 312] on div ".deletable-edge-delete-btn { width: 20px; height: 20px; border: 0px solid #ffff…" at bounding box center [694, 357] width 790 height 576
click at [905, 480] on div ".deletable-edge-delete-btn { width: 20px; height: 20px; border: 0px solid #ffff…" at bounding box center [694, 357] width 790 height 576
click at [656, 428] on label "Role" at bounding box center [663, 431] width 151 height 7
click at [925, 446] on div ".deletable-edge-delete-btn { width: 20px; height: 20px; border: 0px solid #ffff…" at bounding box center [694, 357] width 790 height 576
click at [732, 622] on button "Save" at bounding box center [726, 616] width 24 height 15
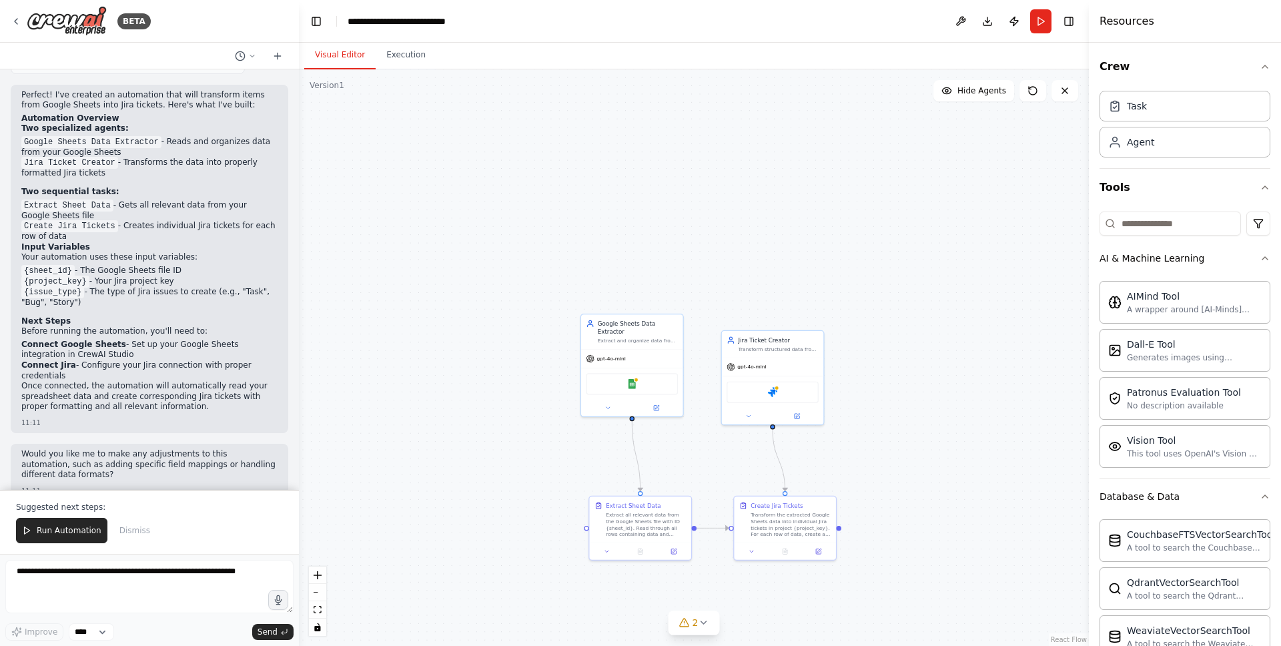
click at [934, 481] on div ".deletable-edge-delete-btn { width: 20px; height: 20px; border: 0px solid #ffff…" at bounding box center [694, 357] width 790 height 576
drag, startPoint x: 654, startPoint y: 330, endPoint x: 660, endPoint y: 352, distance: 23.5
click at [660, 352] on div "Google Sheets Data Extractor" at bounding box center [646, 350] width 80 height 17
drag, startPoint x: 778, startPoint y: 349, endPoint x: 785, endPoint y: 367, distance: 19.4
click at [785, 367] on div "Jira Ticket Creator Transform structured data from Google Sheets into well-form…" at bounding box center [780, 359] width 101 height 27
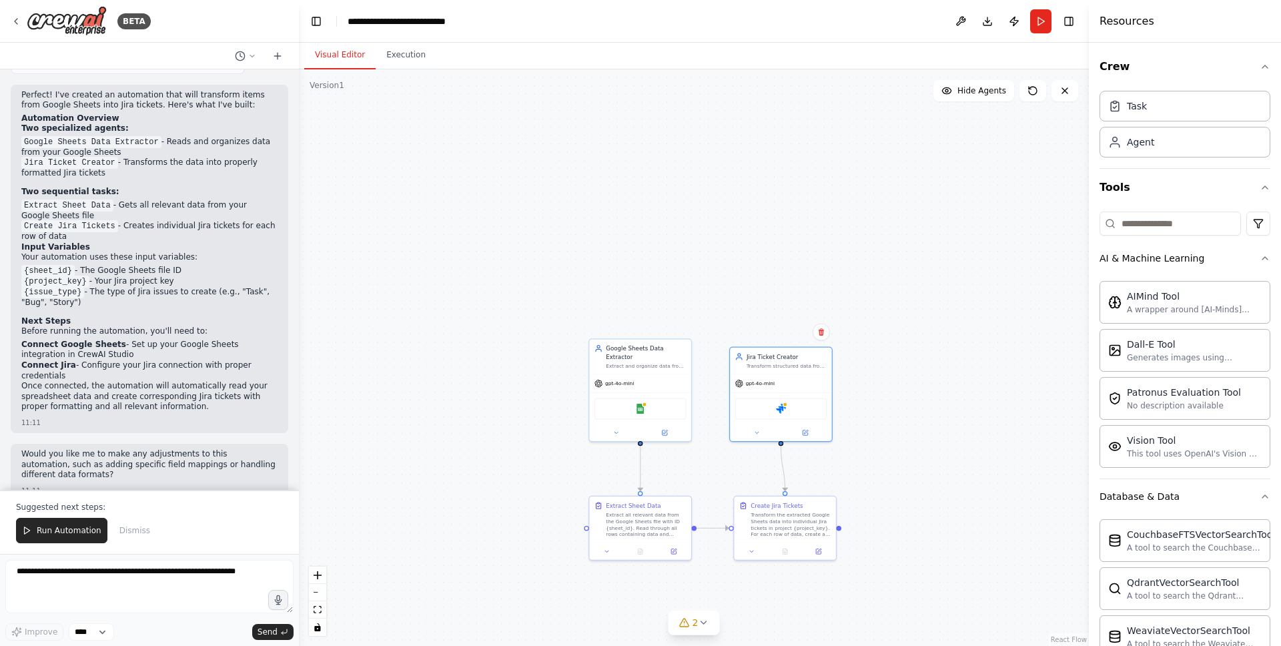
click at [915, 406] on div ".deletable-edge-delete-btn { width: 20px; height: 20px; border: 0px solid #ffff…" at bounding box center [694, 357] width 790 height 576
